Goal: Navigation & Orientation: Find specific page/section

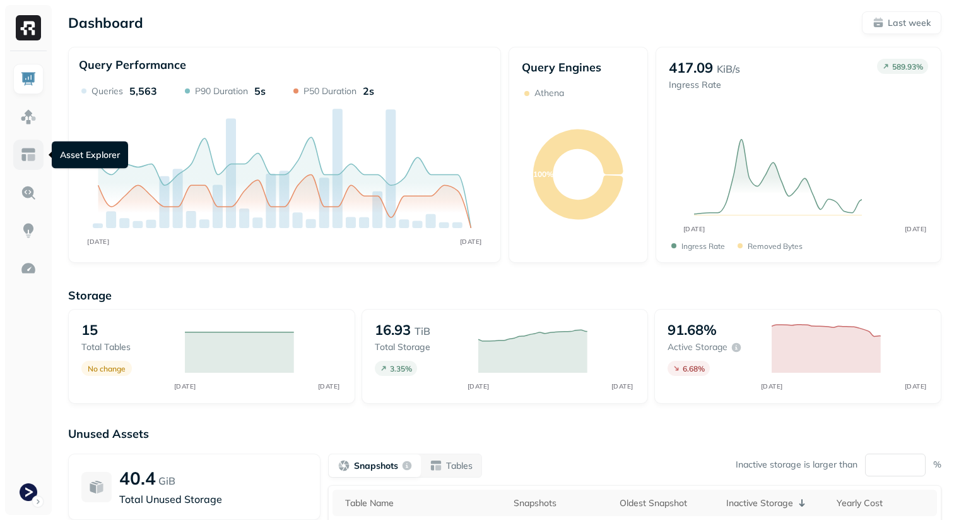
click at [26, 151] on img at bounding box center [28, 154] width 16 height 16
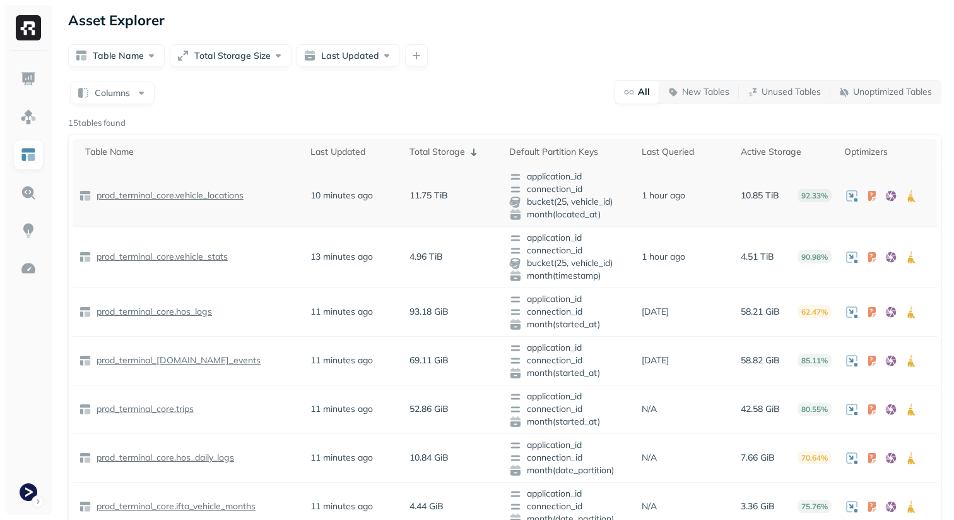
click at [133, 193] on p "prod_terminal_core.vehicle_locations" at bounding box center [169, 195] width 150 height 12
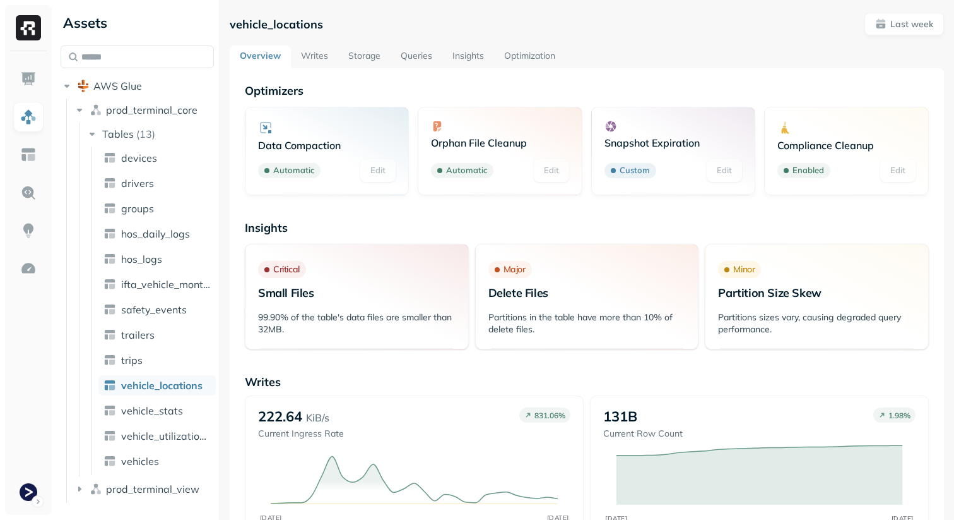
click at [365, 54] on link "Storage" at bounding box center [364, 56] width 52 height 23
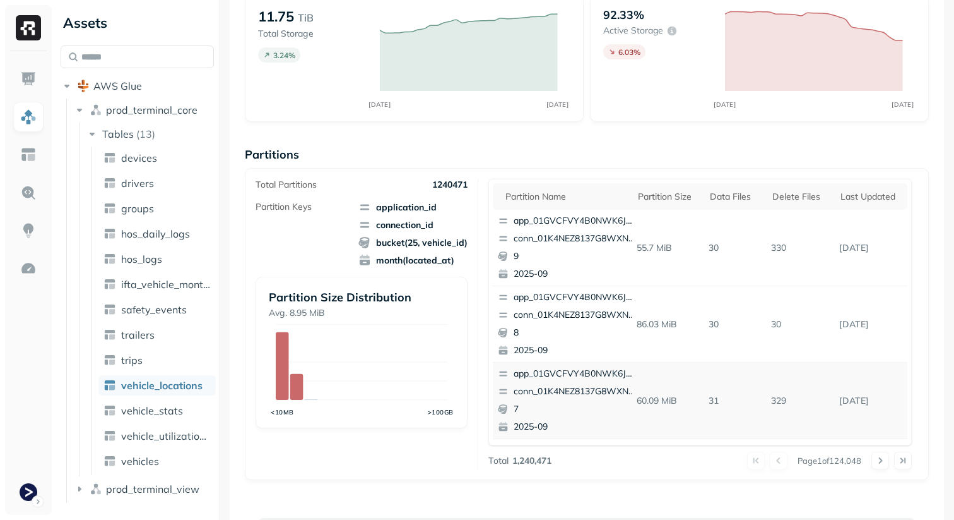
scroll to position [114, 0]
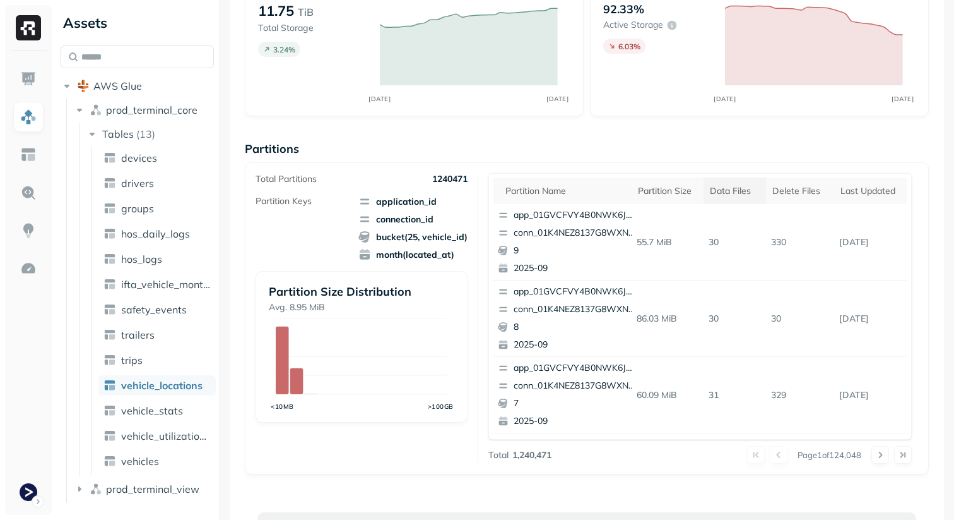
click at [710, 189] on th "Data Files" at bounding box center [735, 190] width 62 height 27
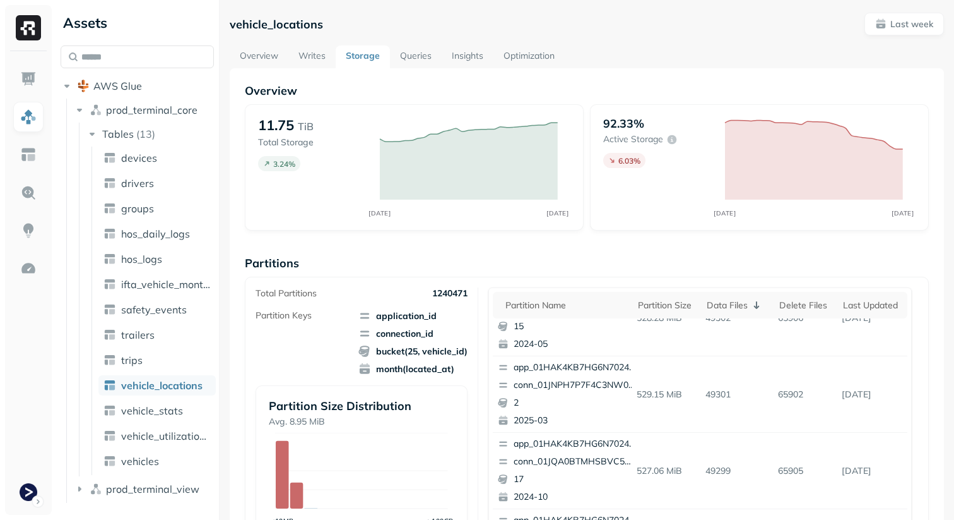
scroll to position [32, 0]
